Goal: Transaction & Acquisition: Purchase product/service

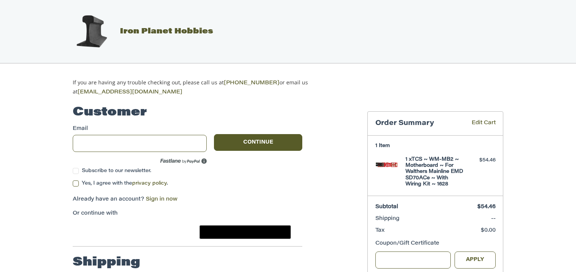
scroll to position [40, 0]
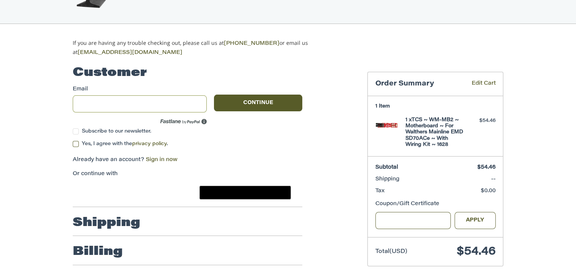
click at [170, 103] on input "Email" at bounding box center [140, 104] width 134 height 17
type input "**********"
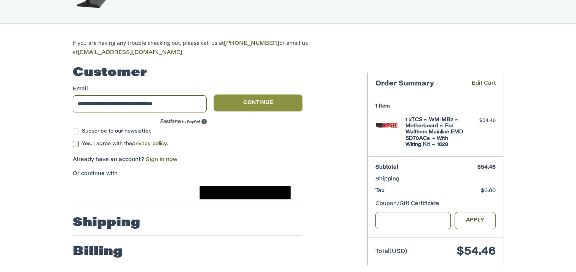
click at [236, 108] on button "Continue" at bounding box center [258, 103] width 88 height 17
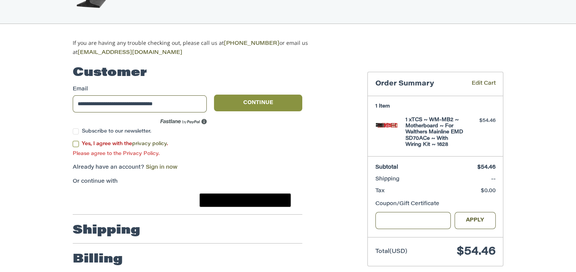
scroll to position [50, 0]
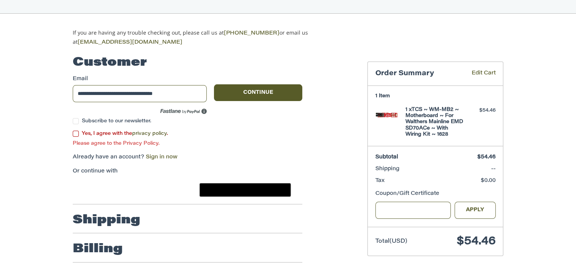
click at [118, 131] on span "Yes, I agree with the privacy policy ." at bounding box center [125, 133] width 86 height 5
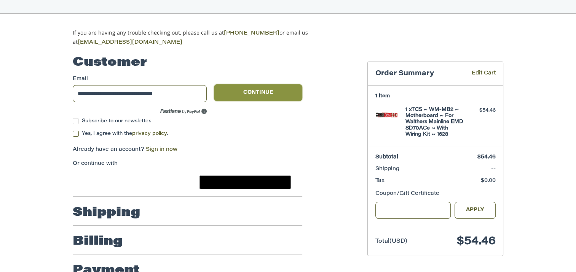
click at [243, 89] on button "Continue" at bounding box center [258, 92] width 88 height 17
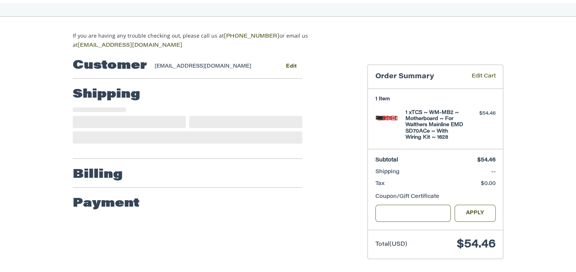
scroll to position [52, 0]
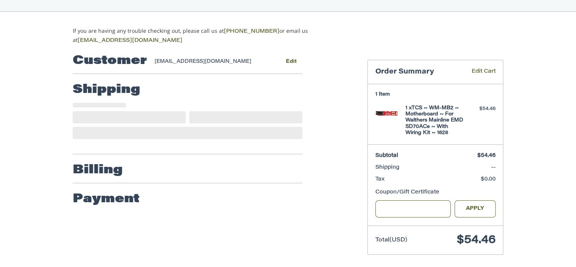
select select "**"
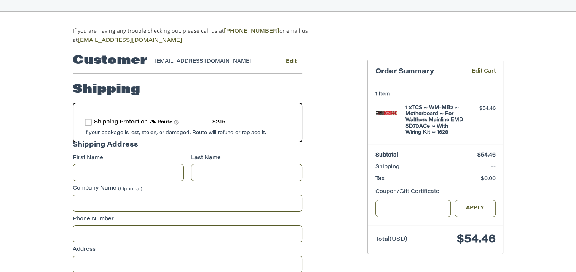
click at [89, 120] on label "route shipping protection selector element" at bounding box center [88, 122] width 7 height 7
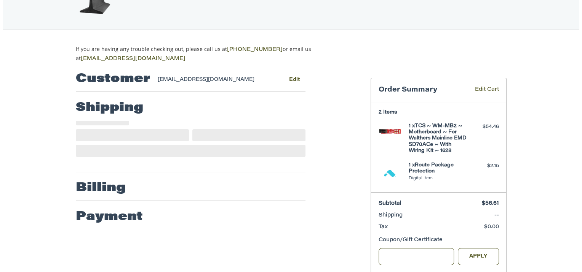
scroll to position [69, 0]
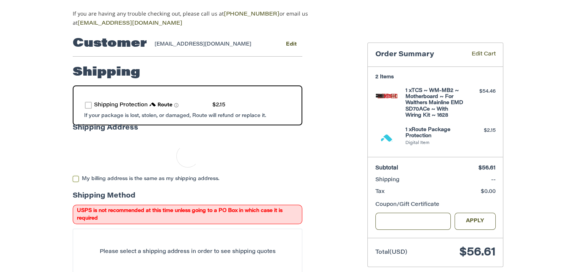
select select "**"
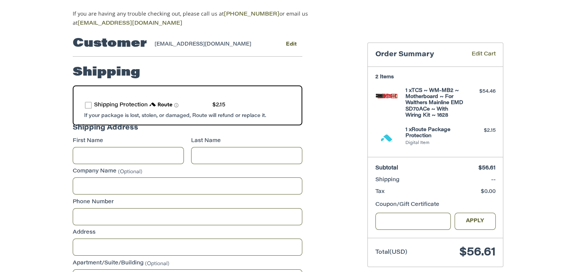
click at [176, 104] on span "route shipping protection selector element" at bounding box center [176, 105] width 5 height 5
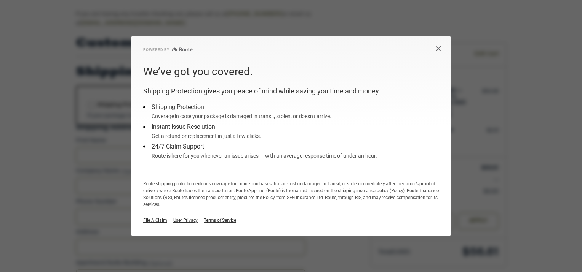
drag, startPoint x: 174, startPoint y: 111, endPoint x: 207, endPoint y: 143, distance: 45.8
click at [207, 144] on div "Shipping Protection gives you peace of mind while saving you time and money. Sh…" at bounding box center [290, 124] width 295 height 76
click at [169, 111] on div "Shipping Protection" at bounding box center [240, 107] width 179 height 9
click at [175, 104] on div "Shipping Protection" at bounding box center [240, 107] width 179 height 9
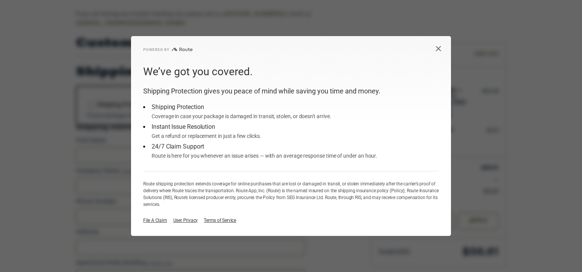
click at [175, 104] on div "Shipping Protection" at bounding box center [240, 107] width 179 height 9
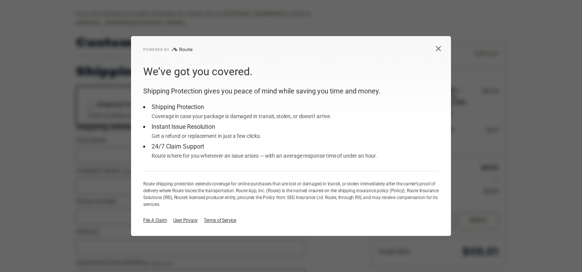
click at [175, 104] on div "Shipping Protection" at bounding box center [240, 107] width 179 height 9
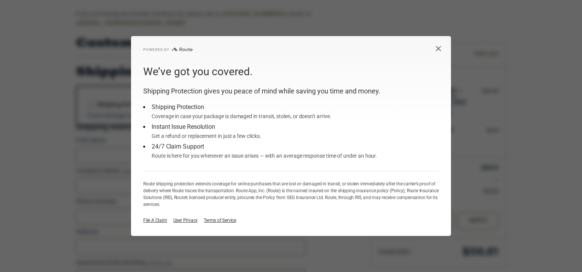
click at [175, 104] on div "Shipping Protection" at bounding box center [240, 107] width 179 height 9
click at [205, 145] on div "24/7 Claim Support" at bounding box center [263, 146] width 225 height 9
